Goal: Information Seeking & Learning: Learn about a topic

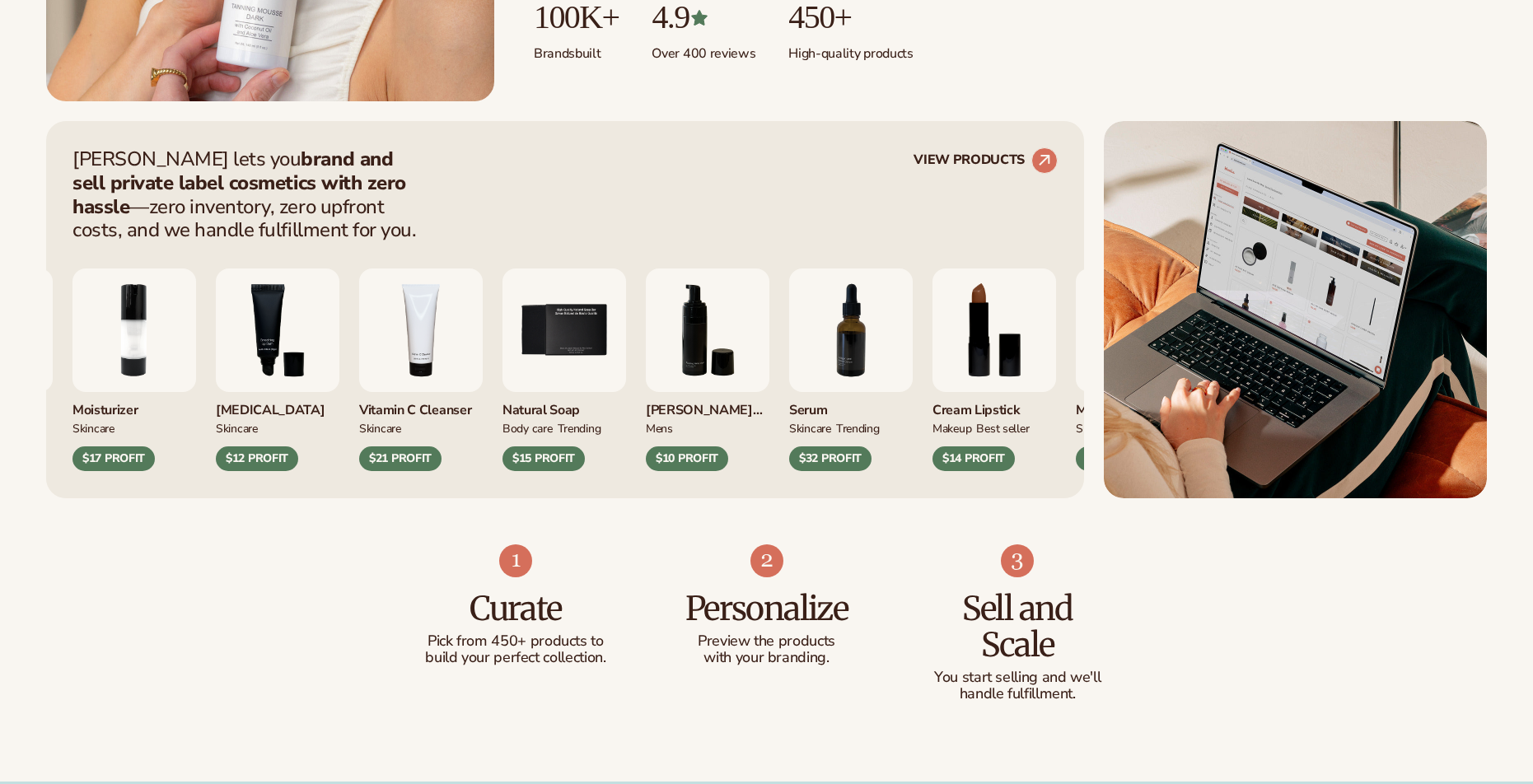
scroll to position [563, 0]
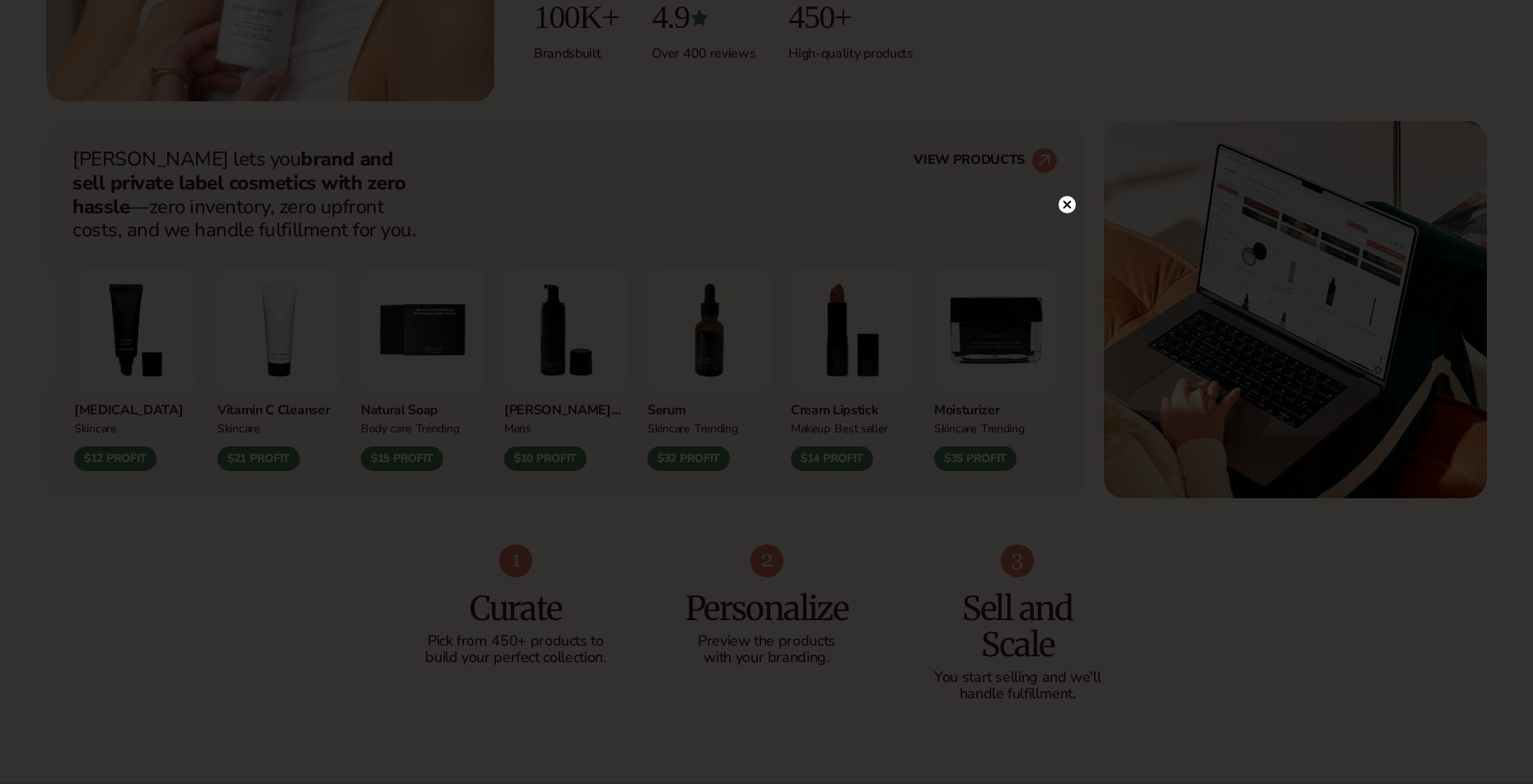
click at [1062, 207] on circle at bounding box center [1067, 204] width 17 height 17
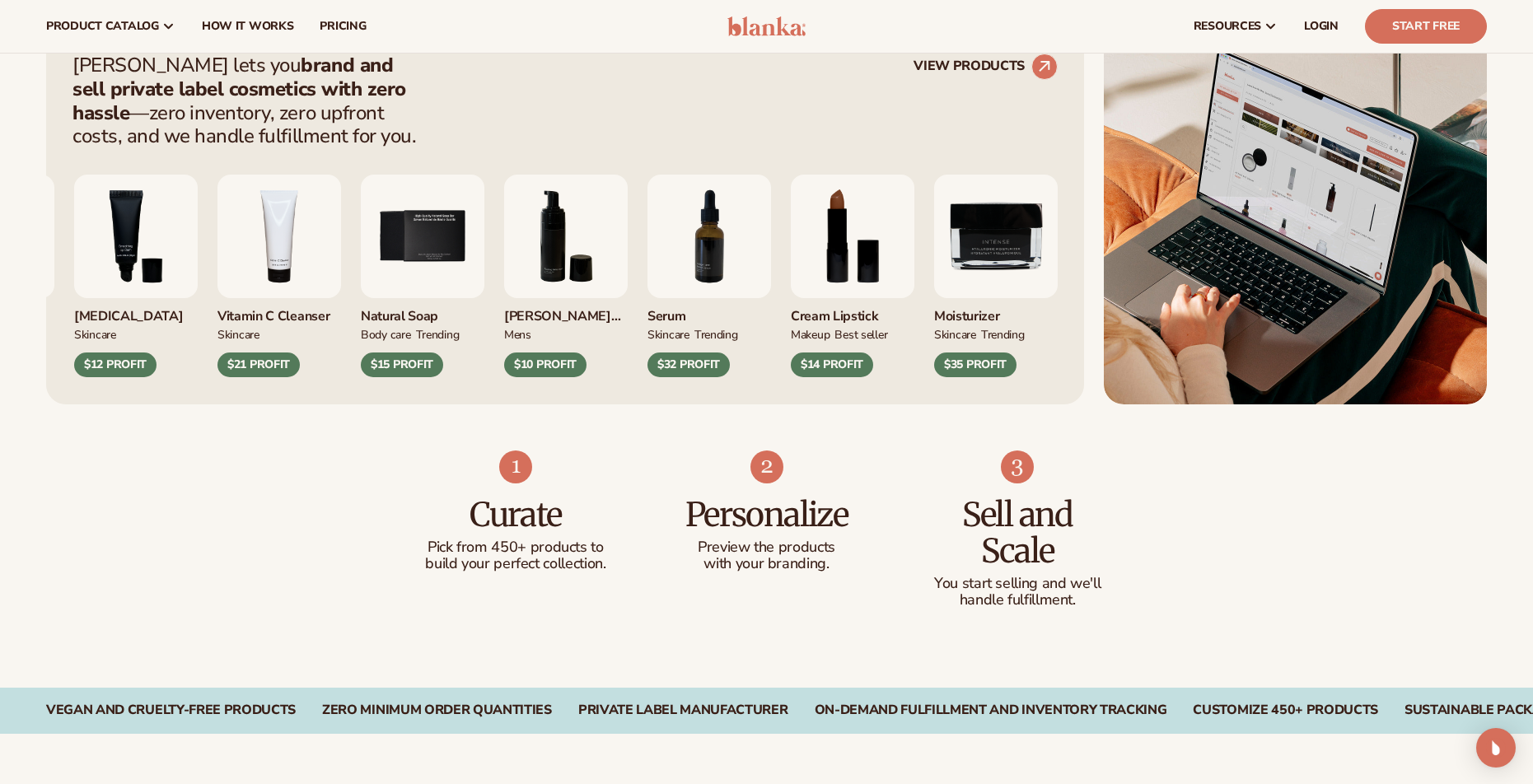
scroll to position [469, 0]
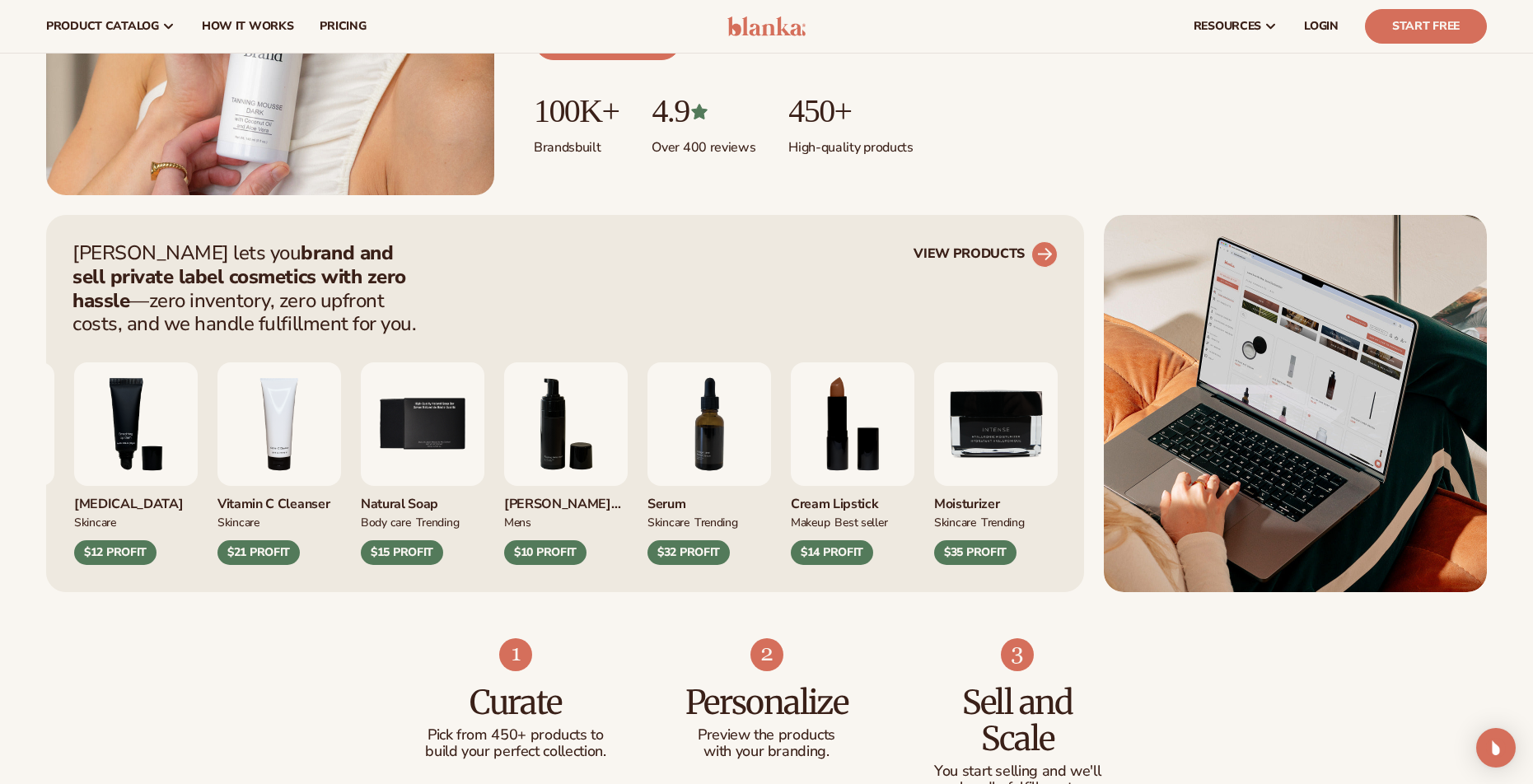
click at [950, 258] on link "VIEW PRODUCTS" at bounding box center [985, 254] width 144 height 27
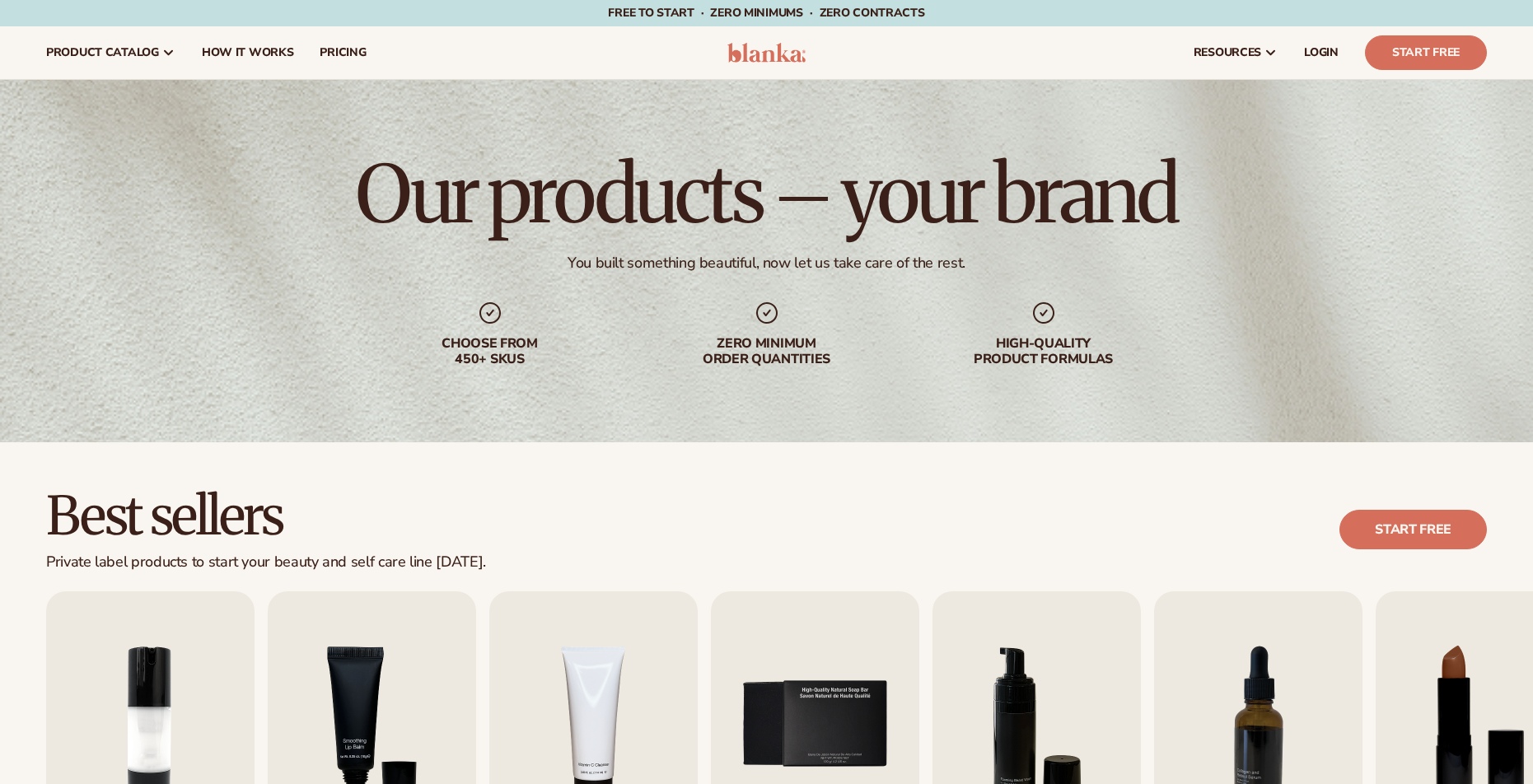
scroll to position [376, 0]
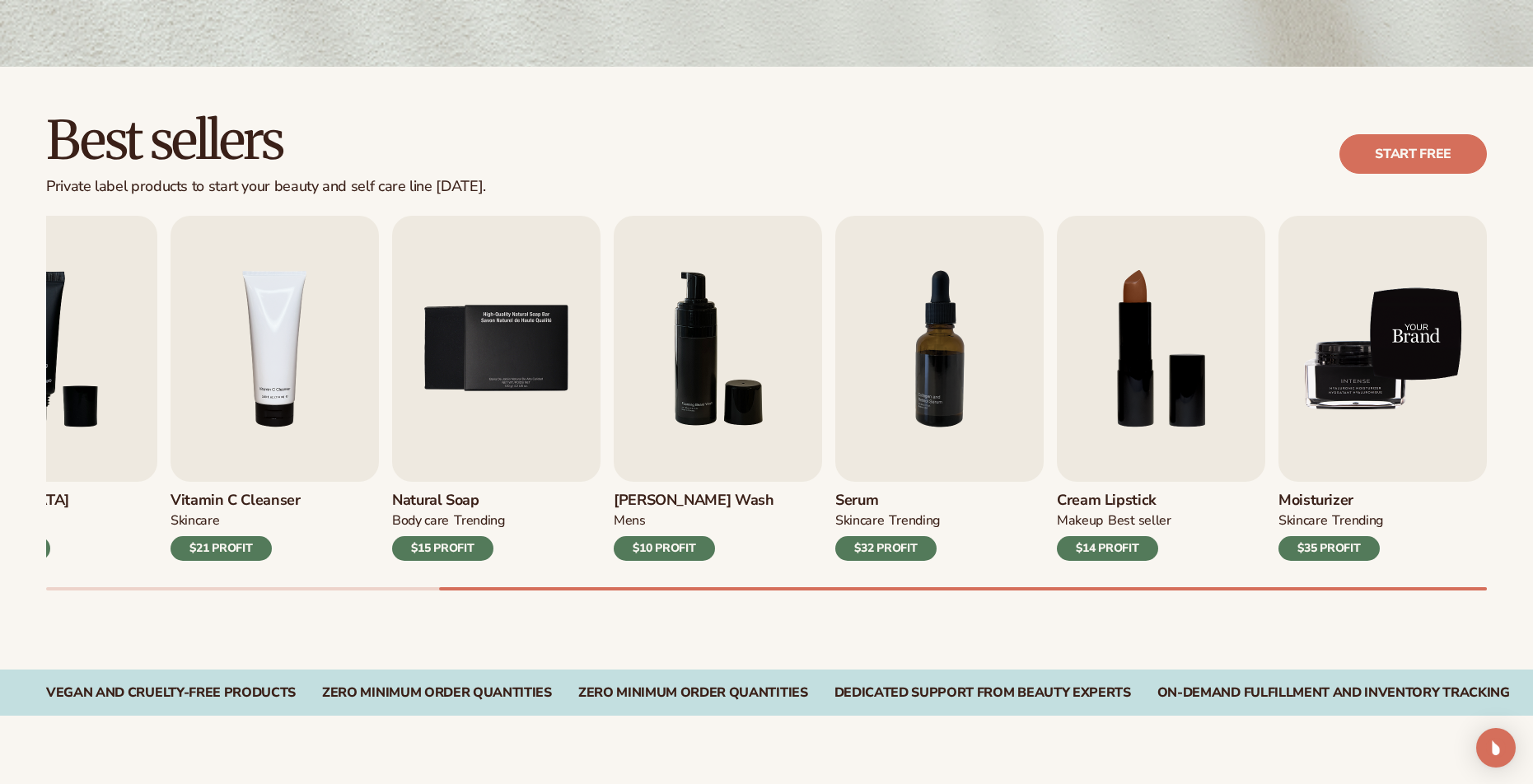
click at [1344, 435] on img "9 / 9" at bounding box center [1383, 349] width 209 height 266
click at [1368, 348] on img "9 / 9" at bounding box center [1383, 349] width 209 height 266
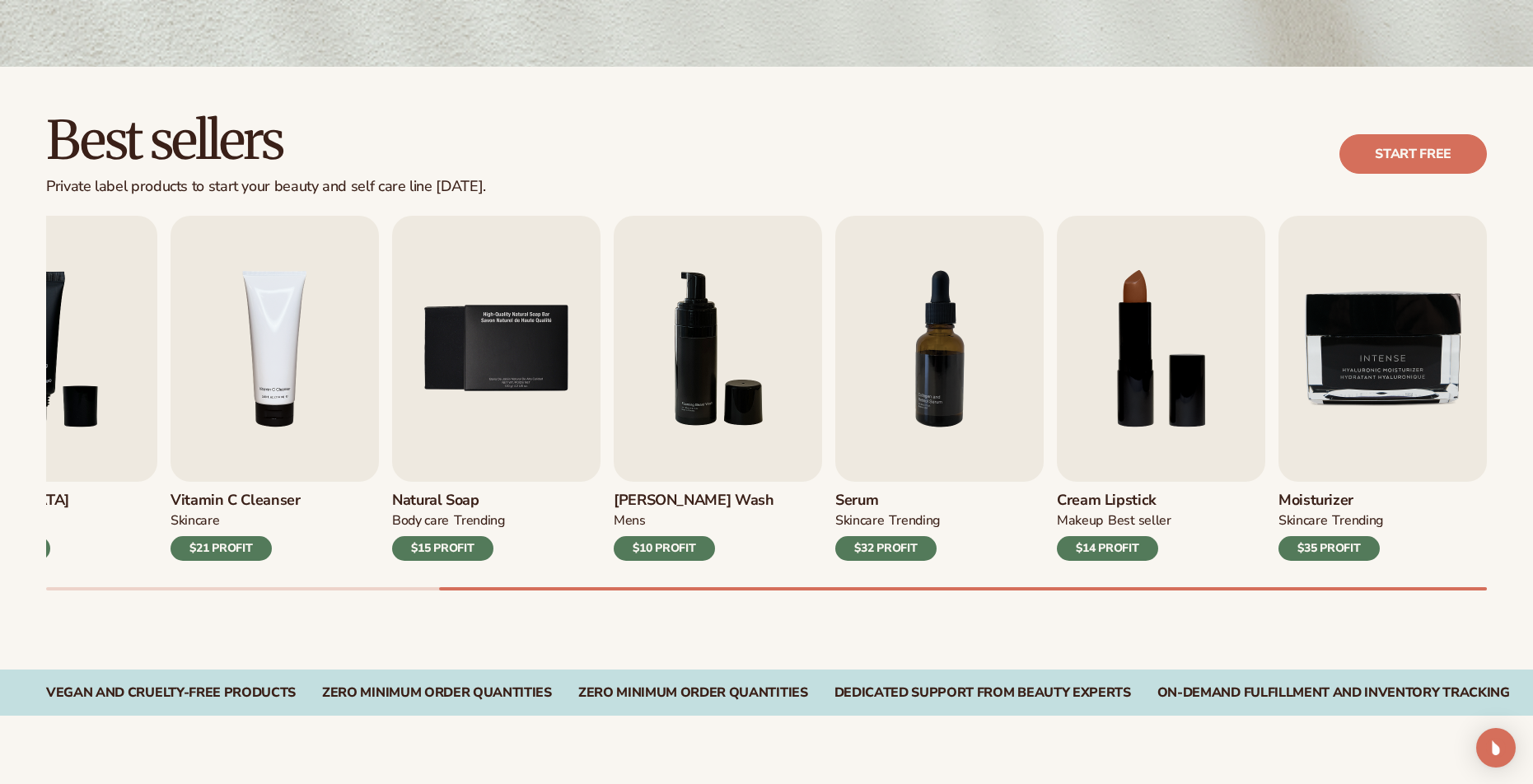
click at [1313, 546] on div "$35 PROFIT" at bounding box center [1329, 548] width 101 height 25
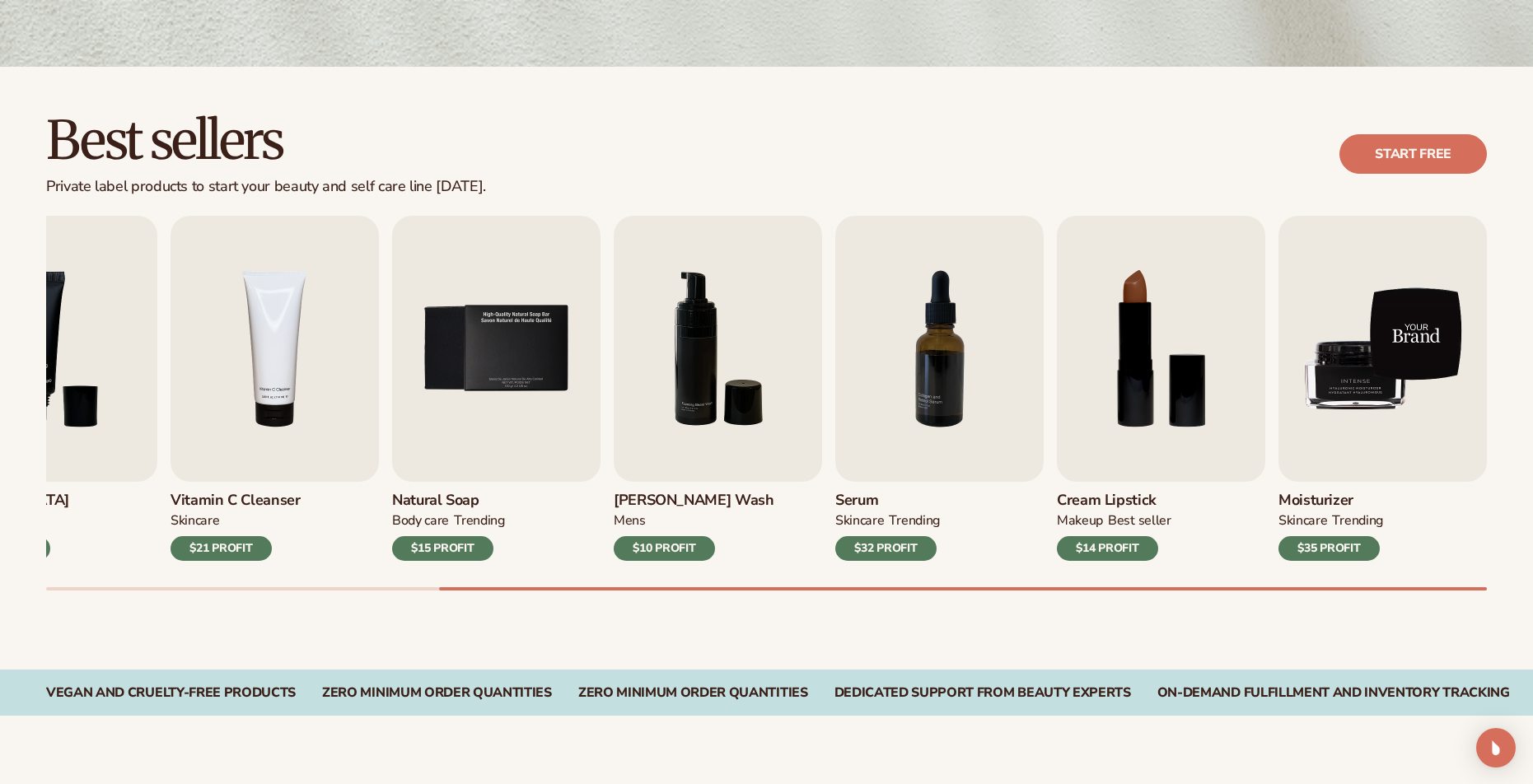
click at [1353, 427] on img "9 / 9" at bounding box center [1383, 349] width 209 height 266
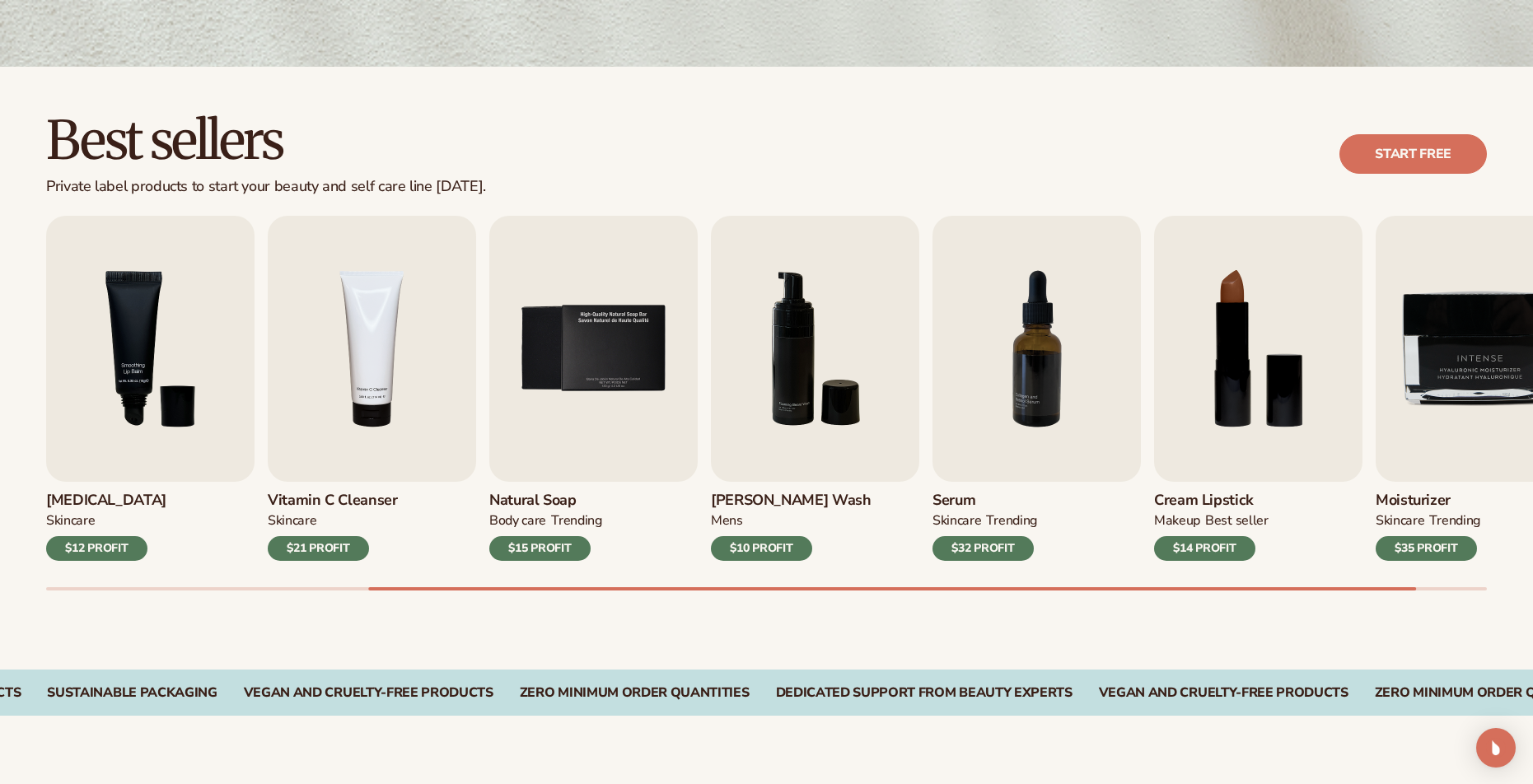
click at [324, 507] on h3 "Vitamin C Cleanser" at bounding box center [332, 501] width 130 height 18
click at [344, 401] on img "4 / 9" at bounding box center [372, 349] width 209 height 266
click at [296, 546] on div "$21 PROFIT" at bounding box center [318, 548] width 101 height 25
click at [391, 382] on img "4 / 9" at bounding box center [372, 349] width 209 height 266
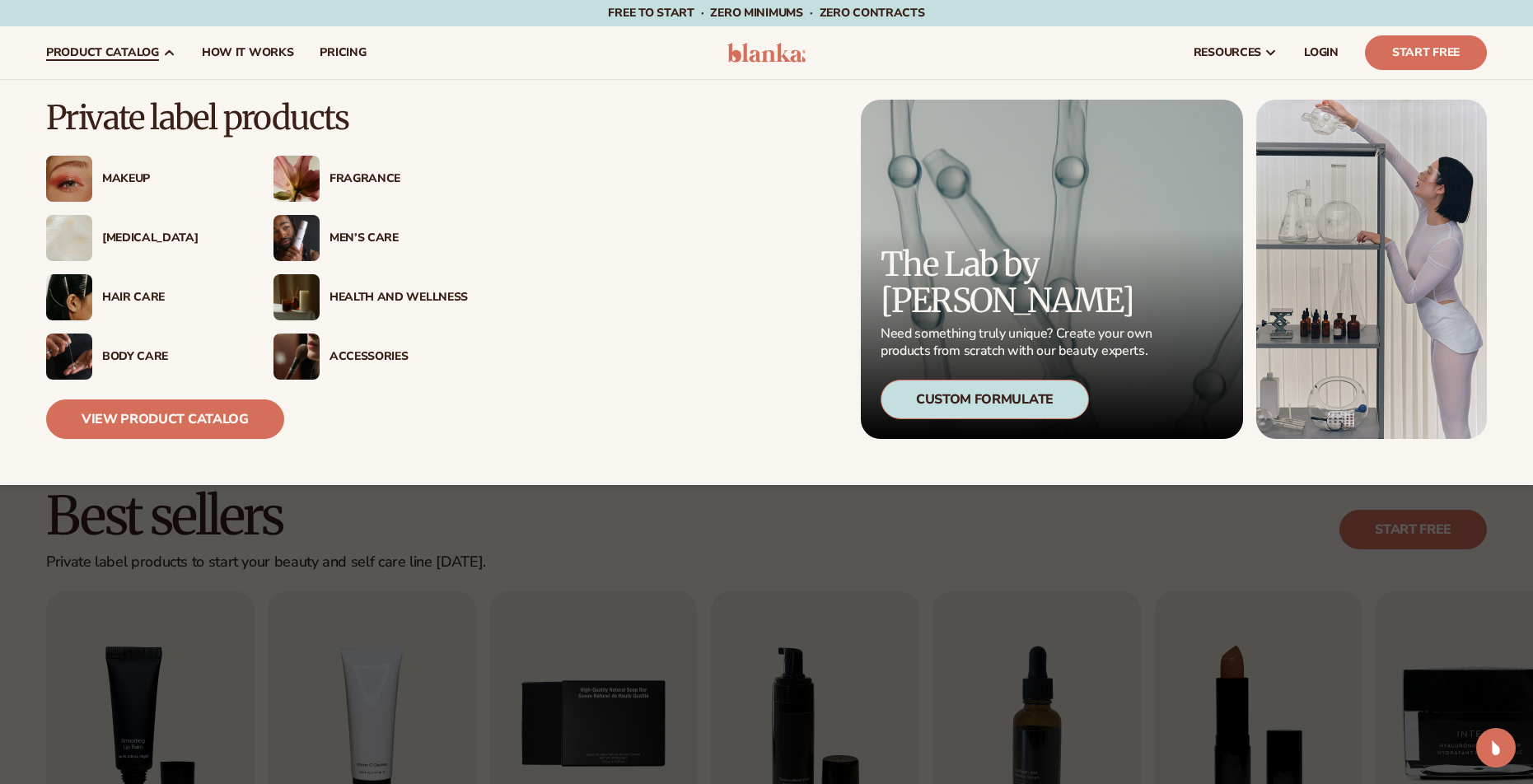
click at [365, 175] on div "Fragrance" at bounding box center [398, 179] width 138 height 14
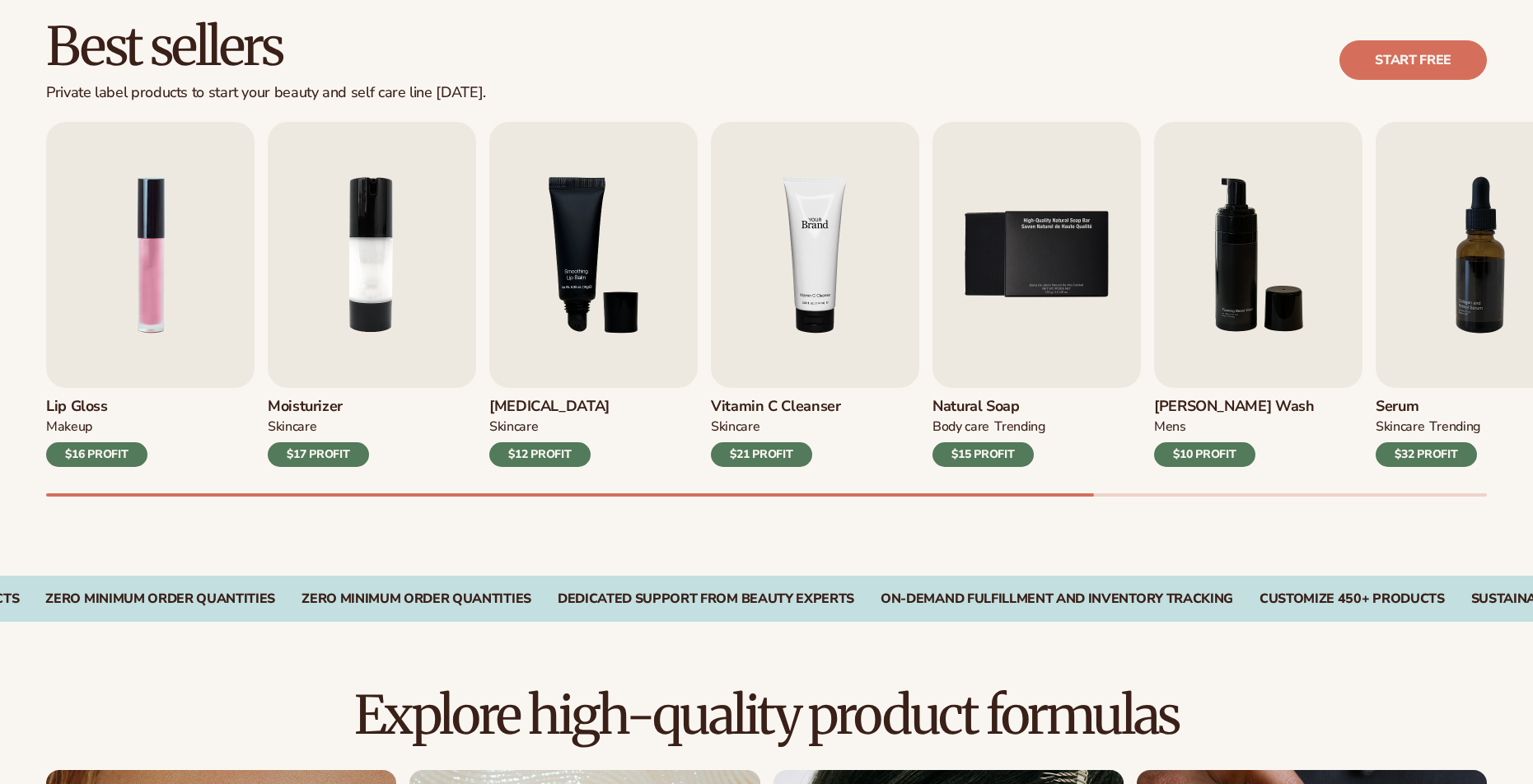
scroll to position [469, 0]
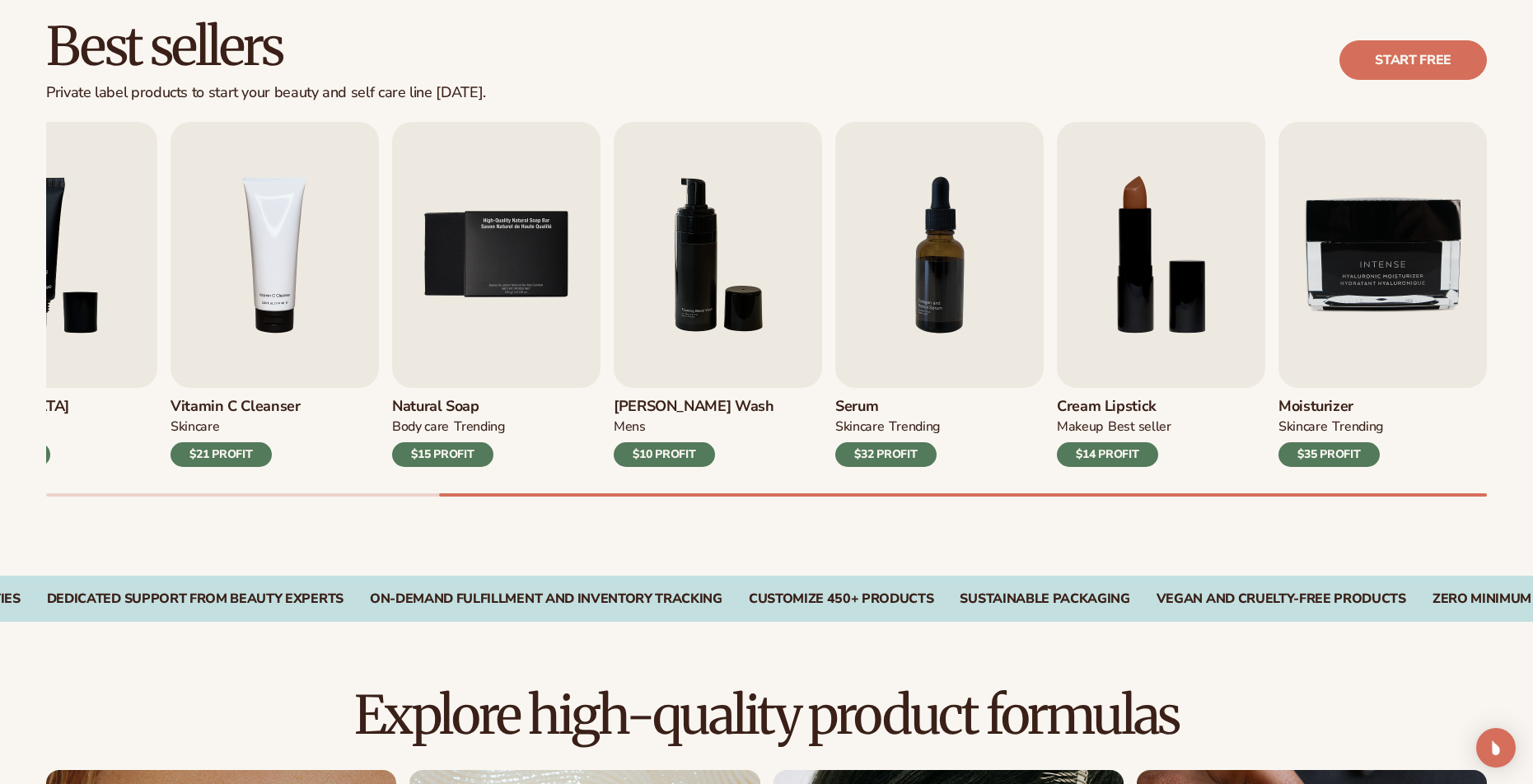
click at [1306, 452] on div "$35 PROFIT" at bounding box center [1329, 454] width 101 height 25
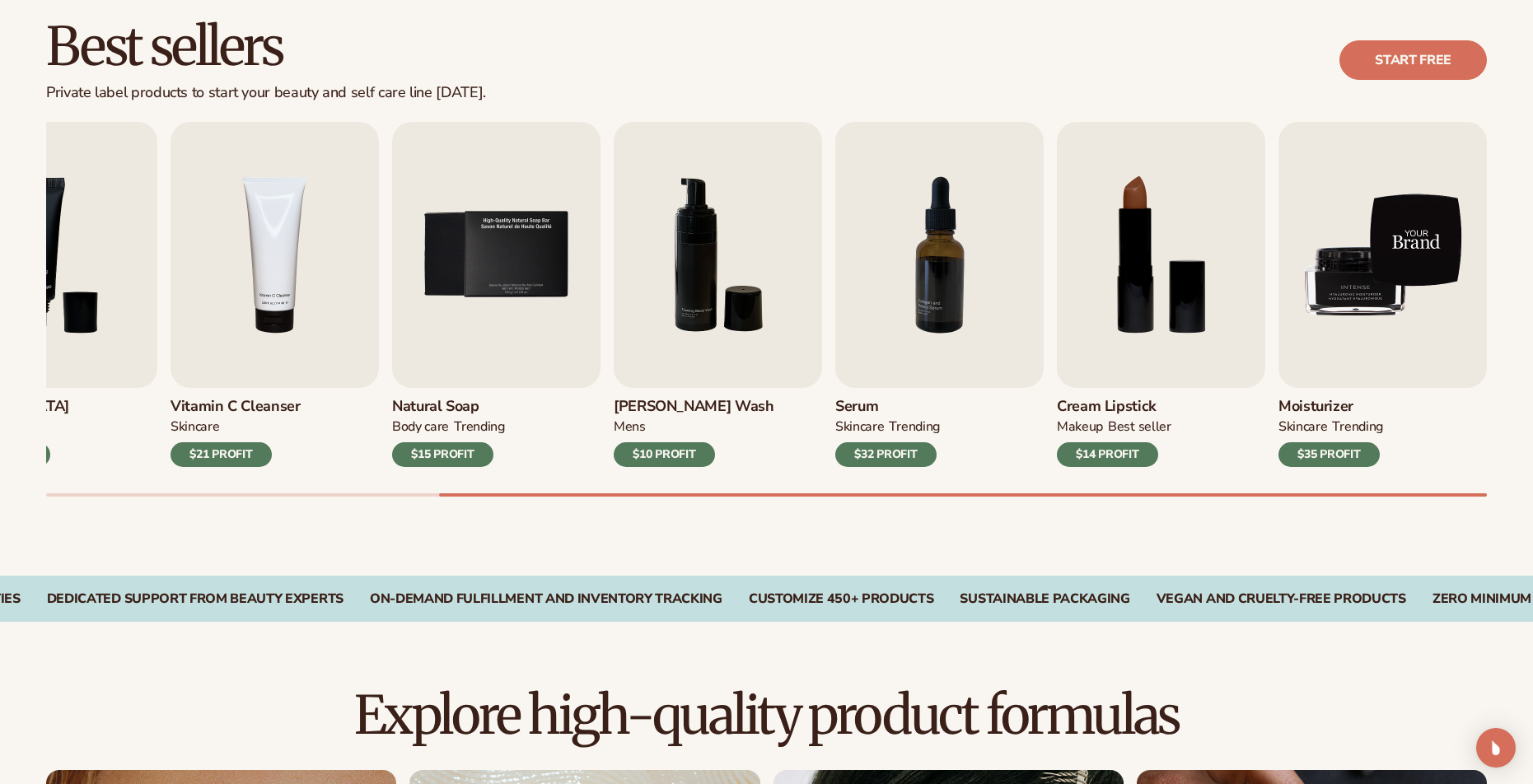
click at [1329, 384] on img "9 / 9" at bounding box center [1383, 255] width 209 height 266
click at [1332, 288] on img "9 / 9" at bounding box center [1383, 255] width 209 height 266
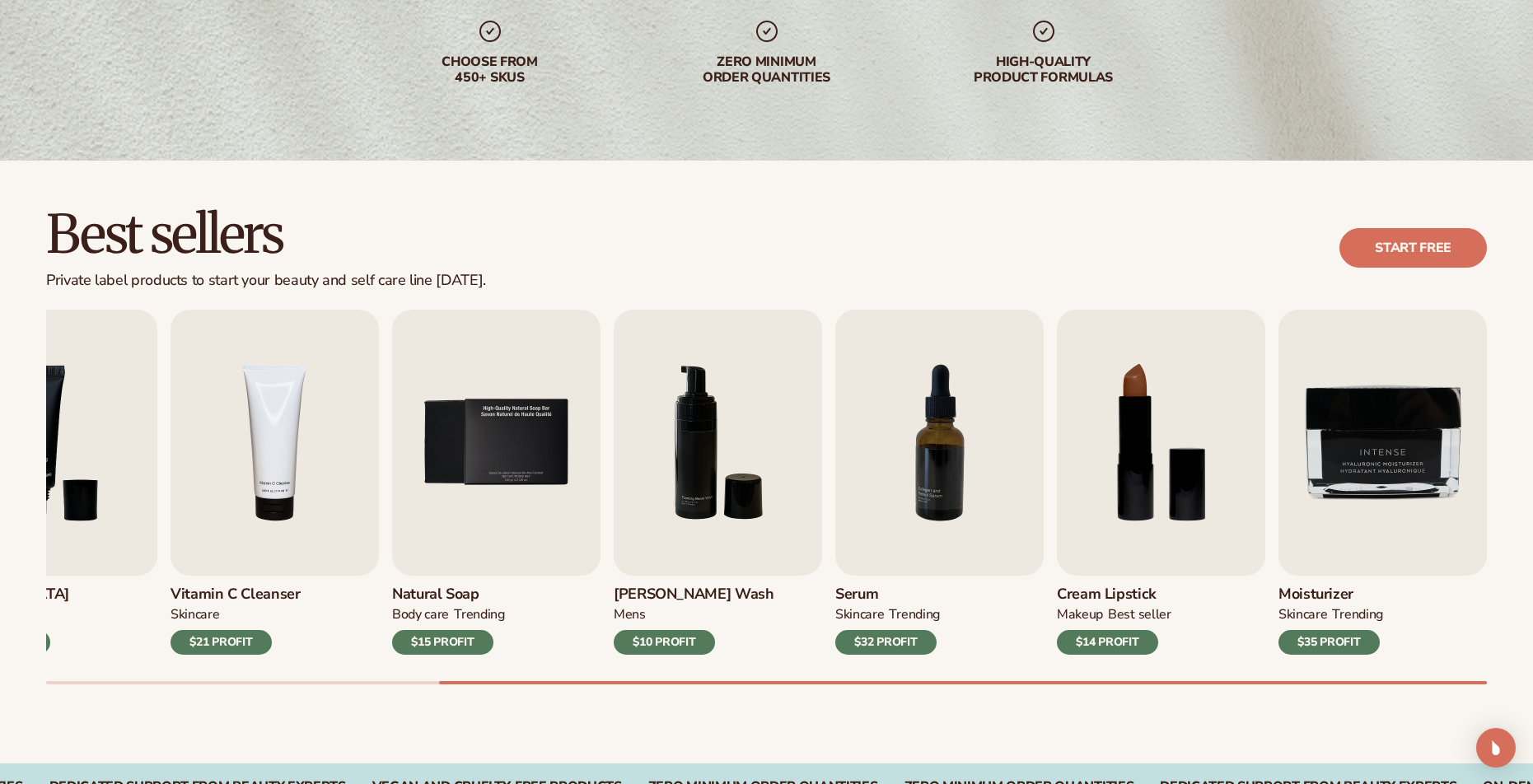
scroll to position [376, 0]
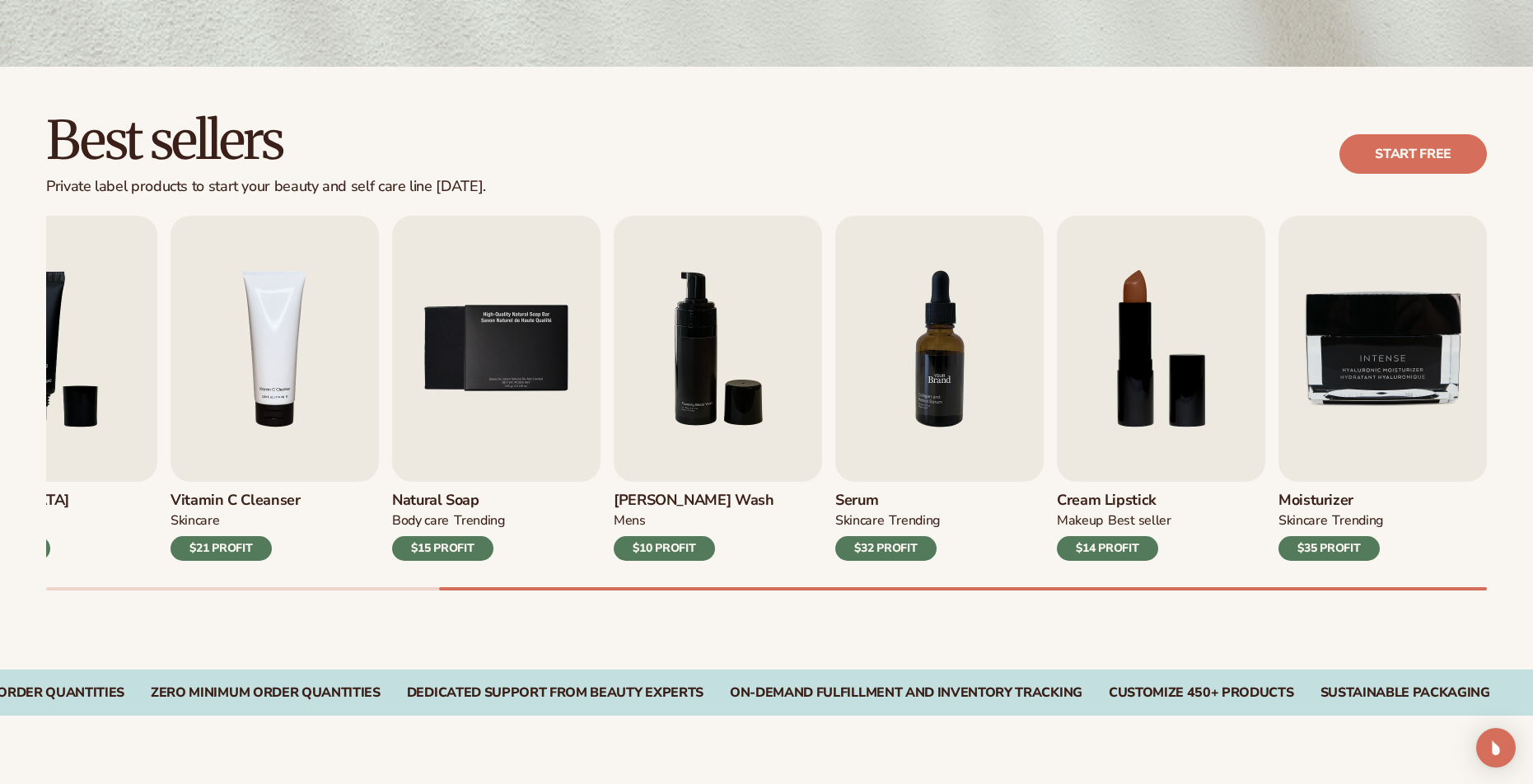
click at [962, 374] on img "7 / 9" at bounding box center [939, 349] width 209 height 266
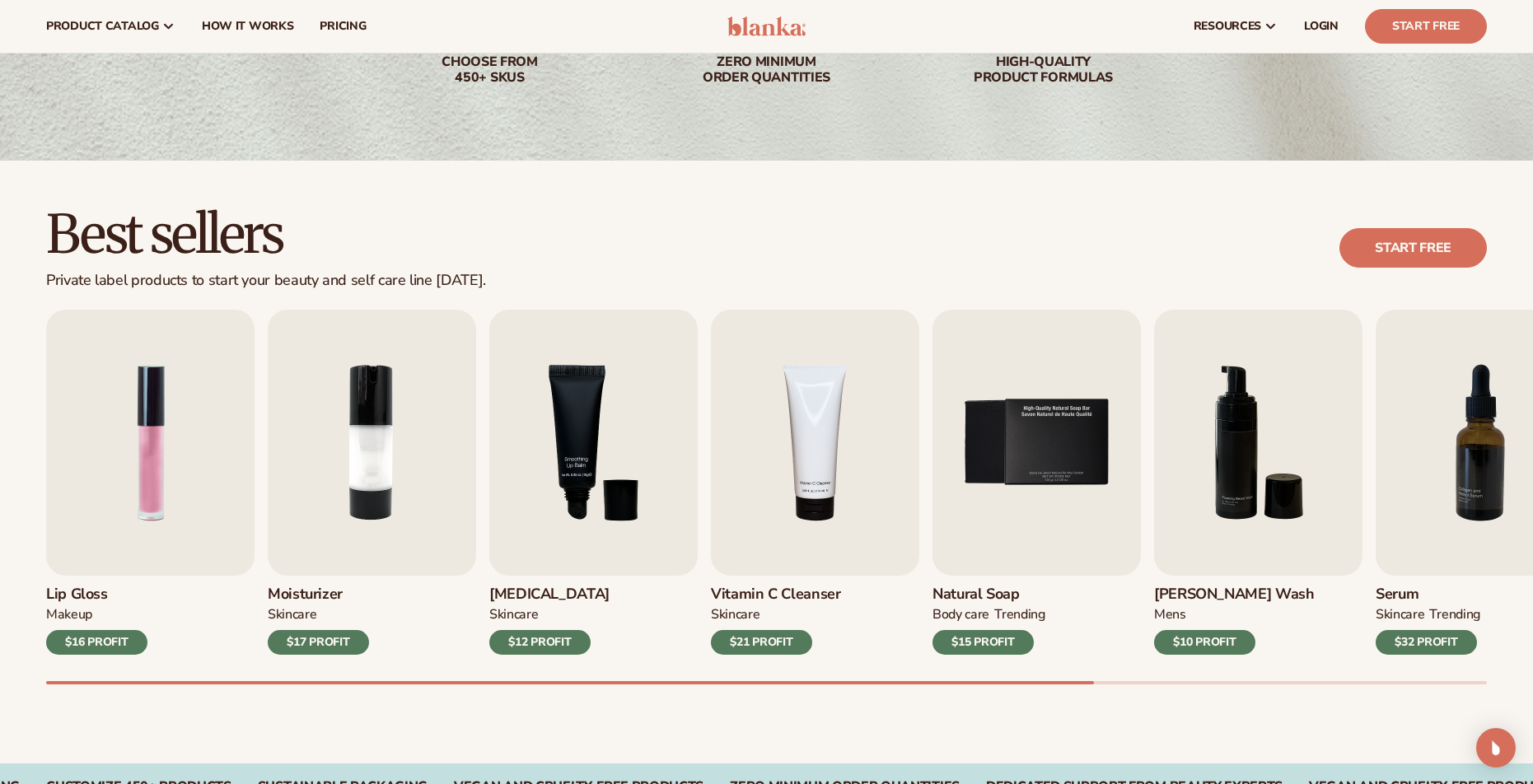
scroll to position [0, 0]
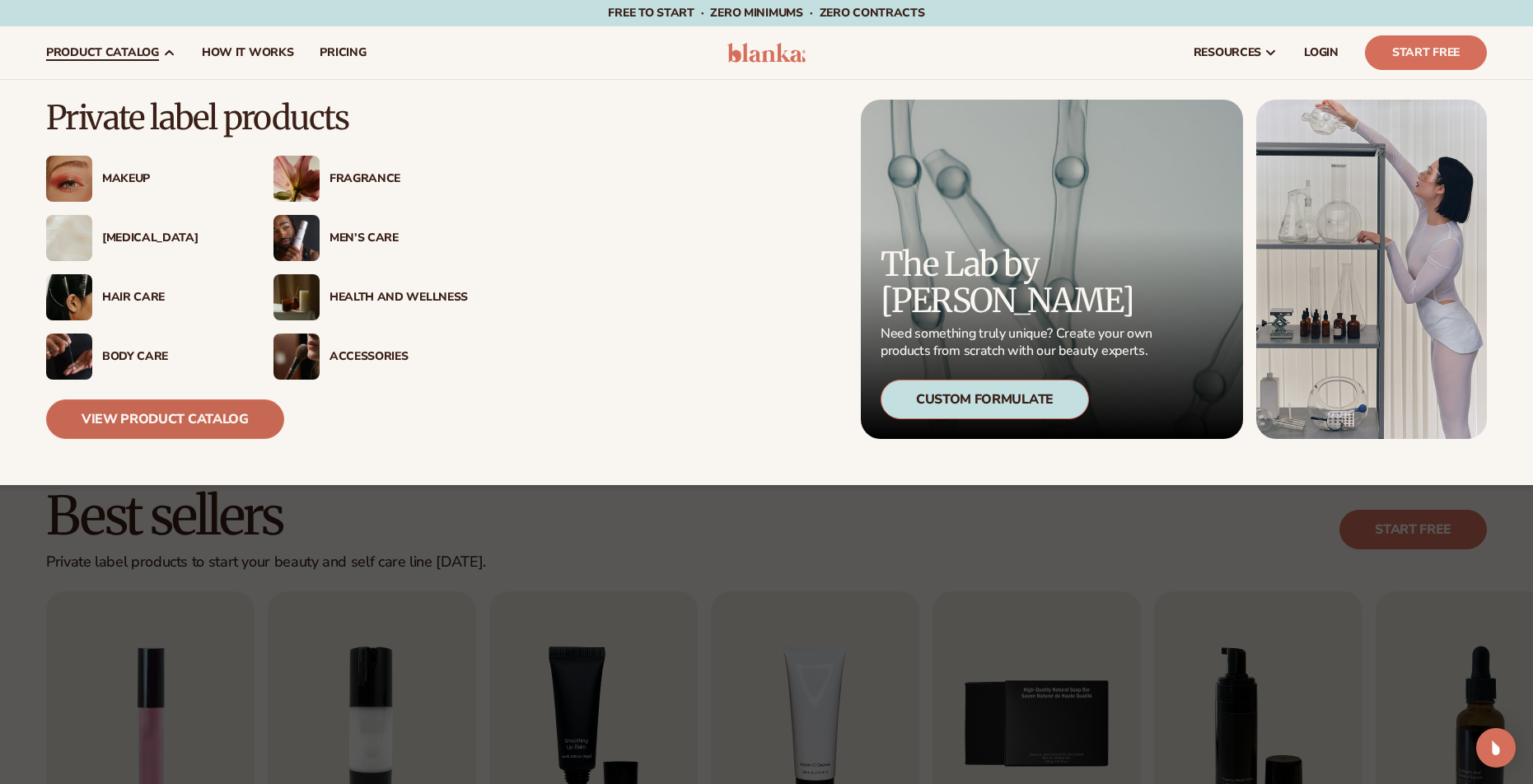
click at [195, 419] on link "View Product Catalog" at bounding box center [164, 419] width 238 height 40
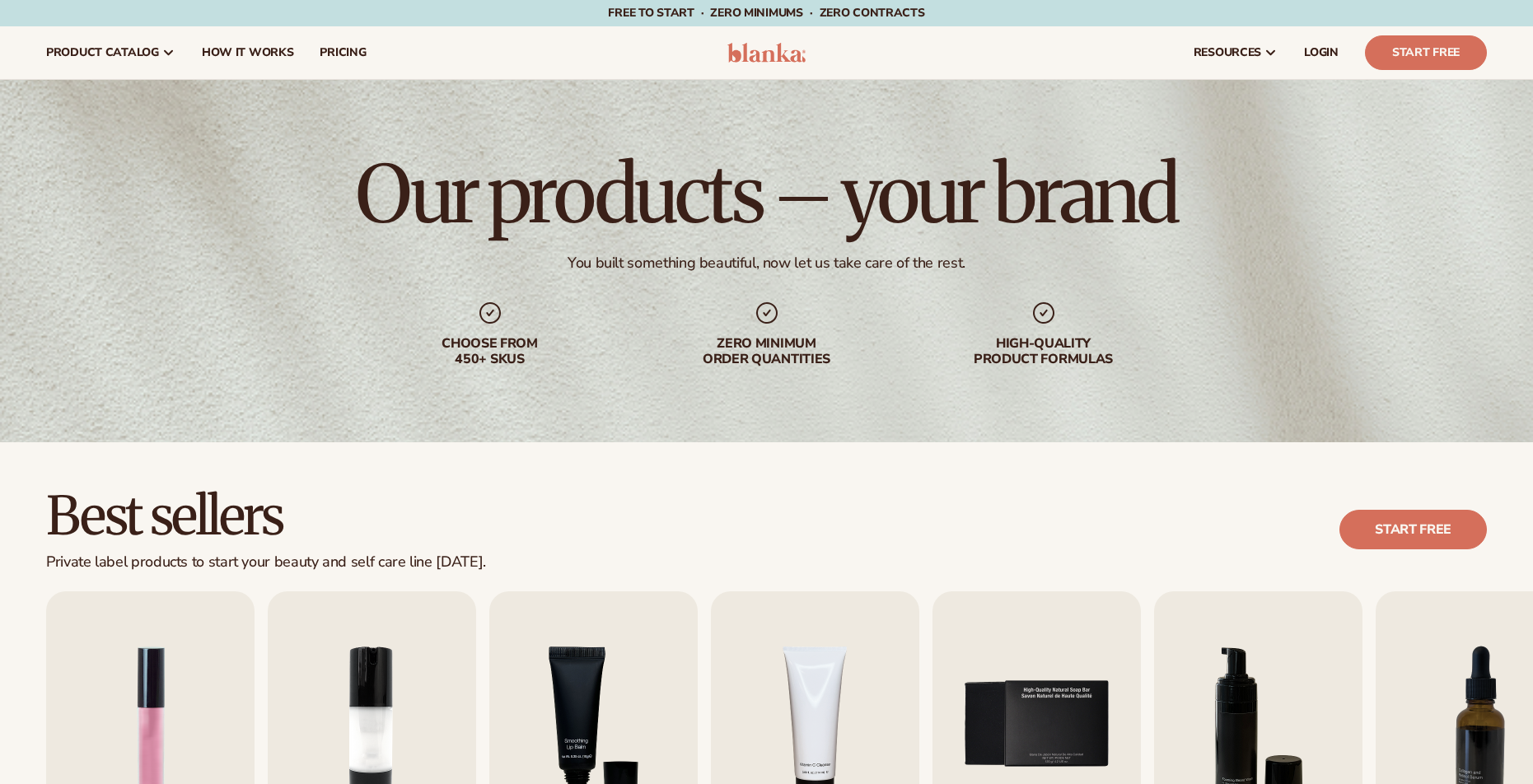
scroll to position [1314, 0]
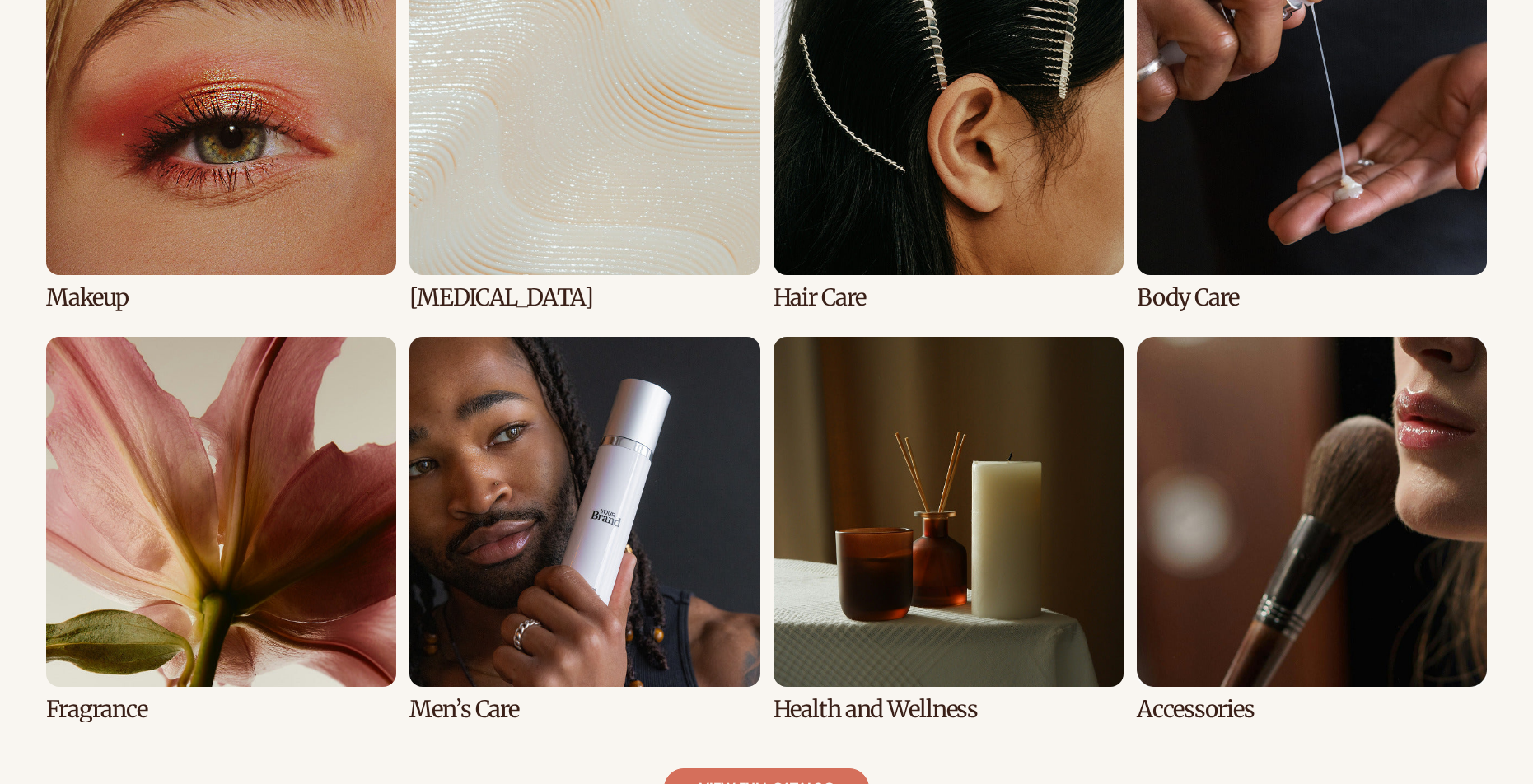
click at [627, 219] on link "2 / 8" at bounding box center [585, 118] width 350 height 386
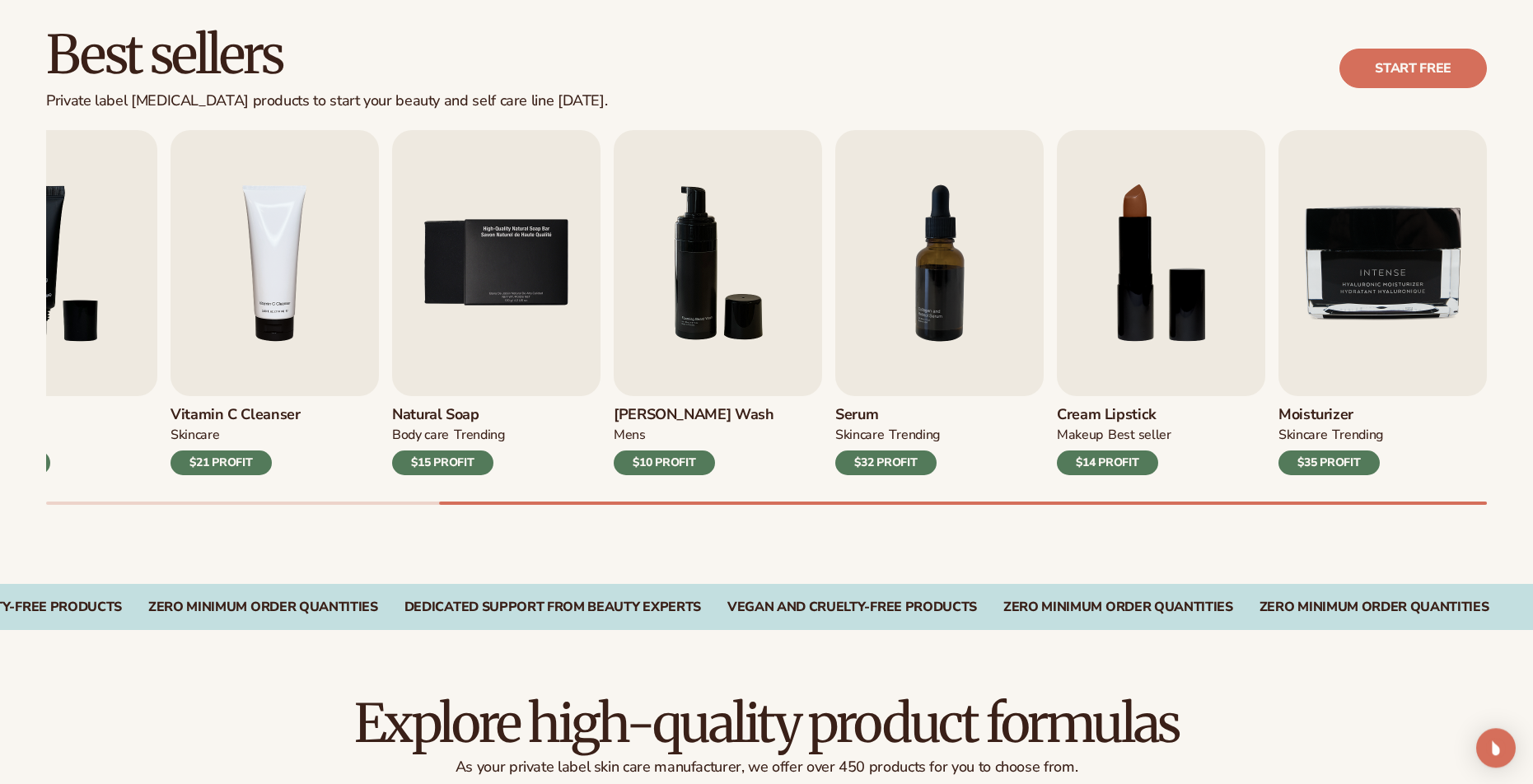
scroll to position [469, 0]
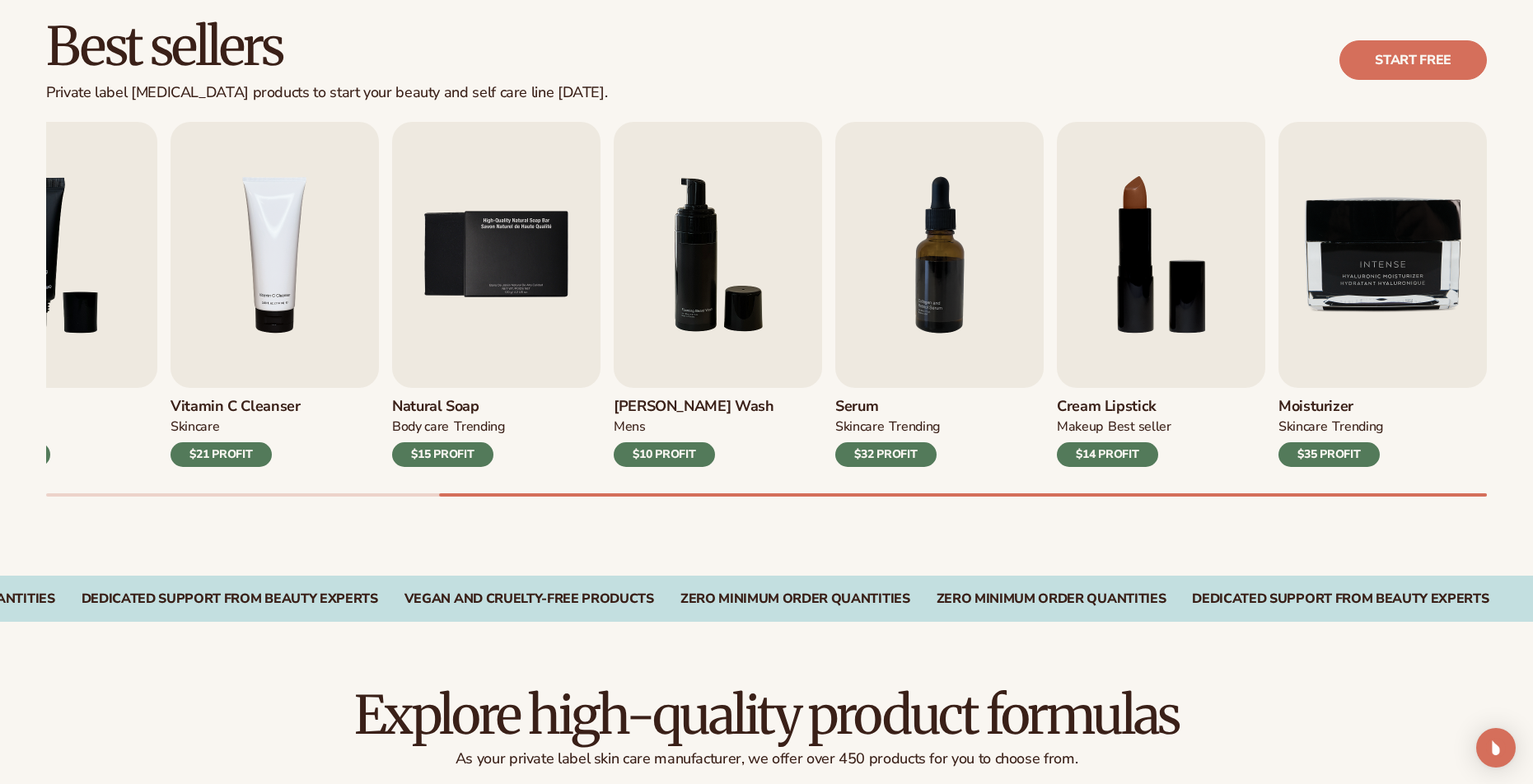
click at [867, 395] on div "Serum SKINCARE TRENDING $32 PROFIT" at bounding box center [939, 427] width 209 height 79
click at [872, 447] on div "$32 PROFIT" at bounding box center [886, 454] width 101 height 25
click at [900, 344] on img "7 / 9" at bounding box center [939, 255] width 209 height 266
click at [785, 287] on img "6 / 9" at bounding box center [718, 255] width 209 height 266
click at [272, 380] on img "4 / 9" at bounding box center [275, 255] width 209 height 266
